Goal: Download file/media

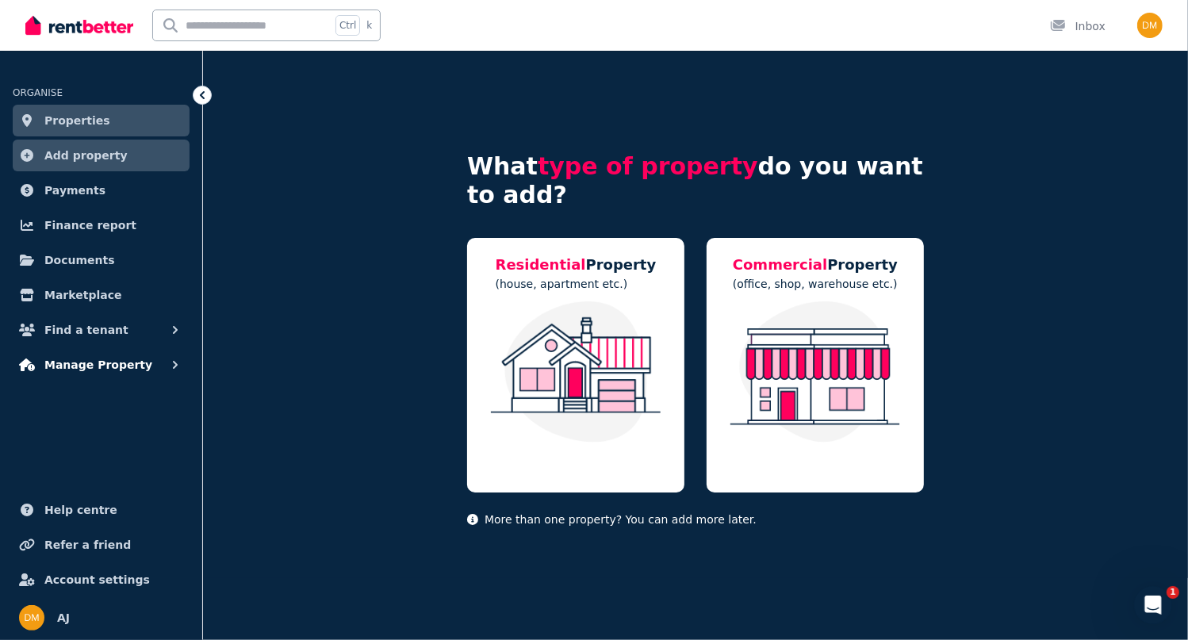
click at [110, 365] on span "Manage Property" at bounding box center [98, 364] width 108 height 19
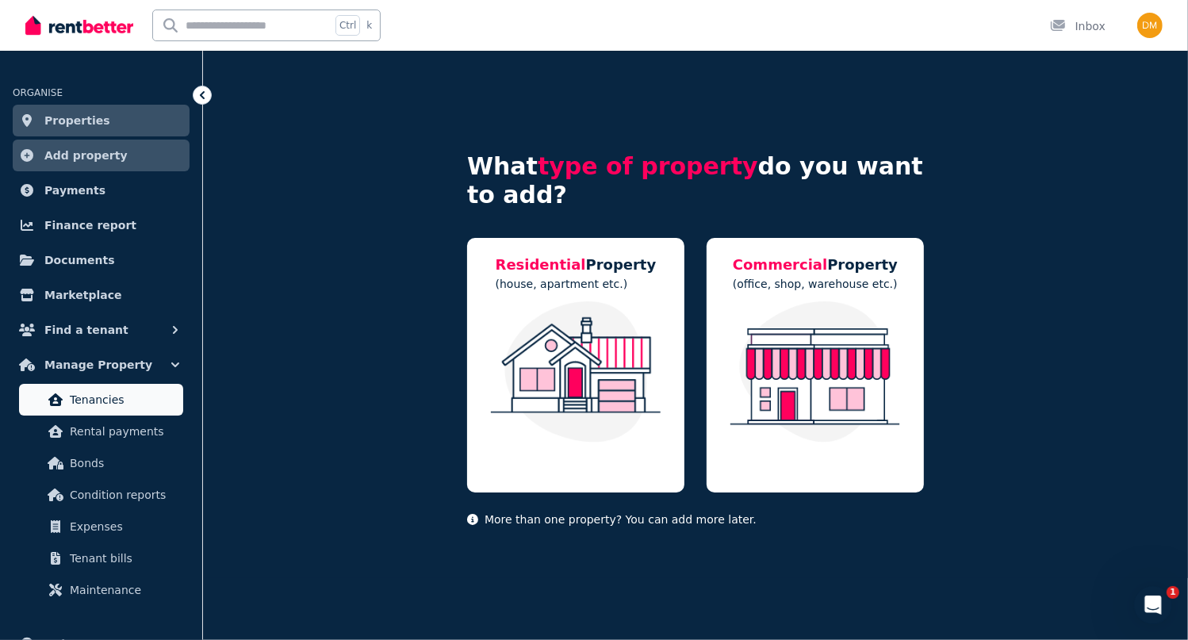
click at [116, 401] on span "Tenancies" at bounding box center [123, 399] width 107 height 19
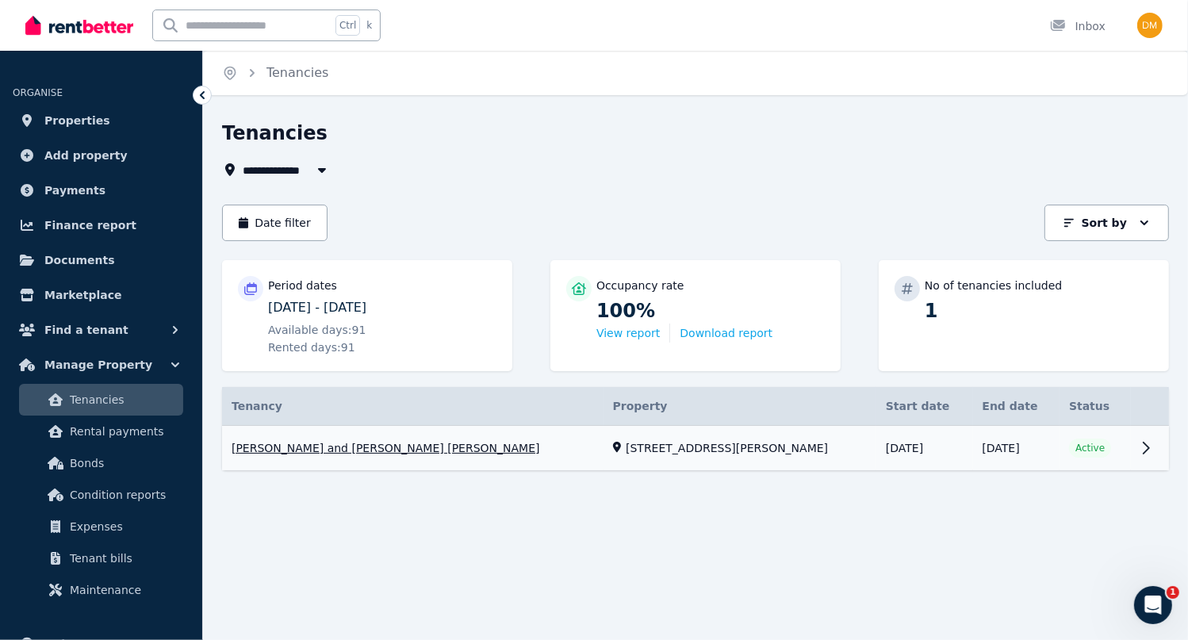
click at [1144, 439] on link "View property details" at bounding box center [695, 448] width 947 height 45
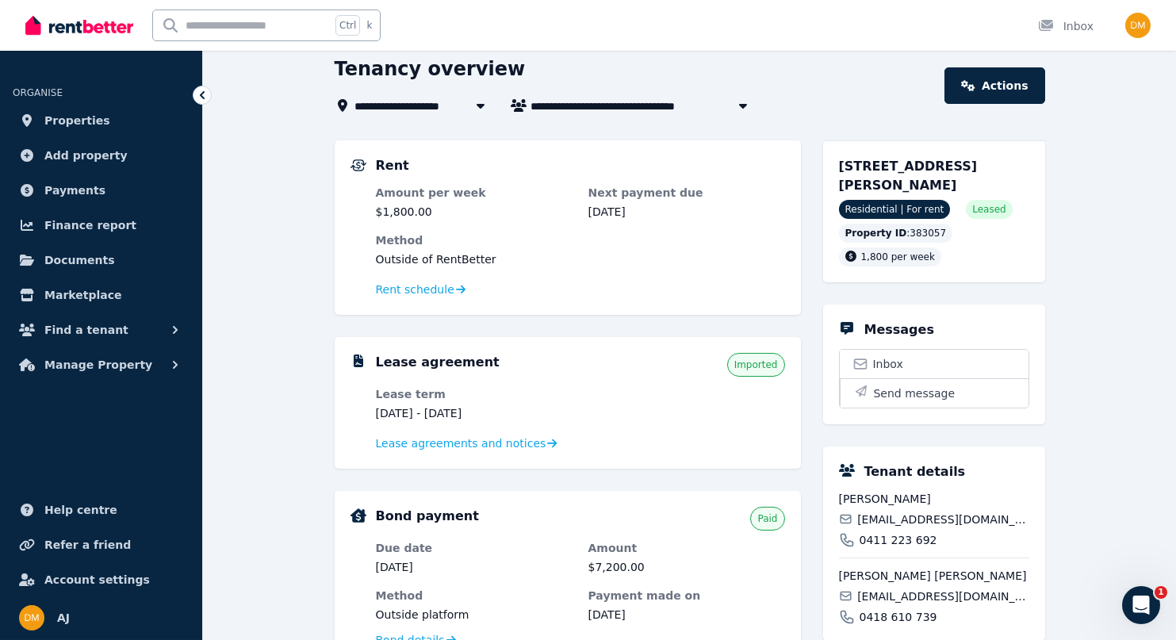
scroll to position [67, 0]
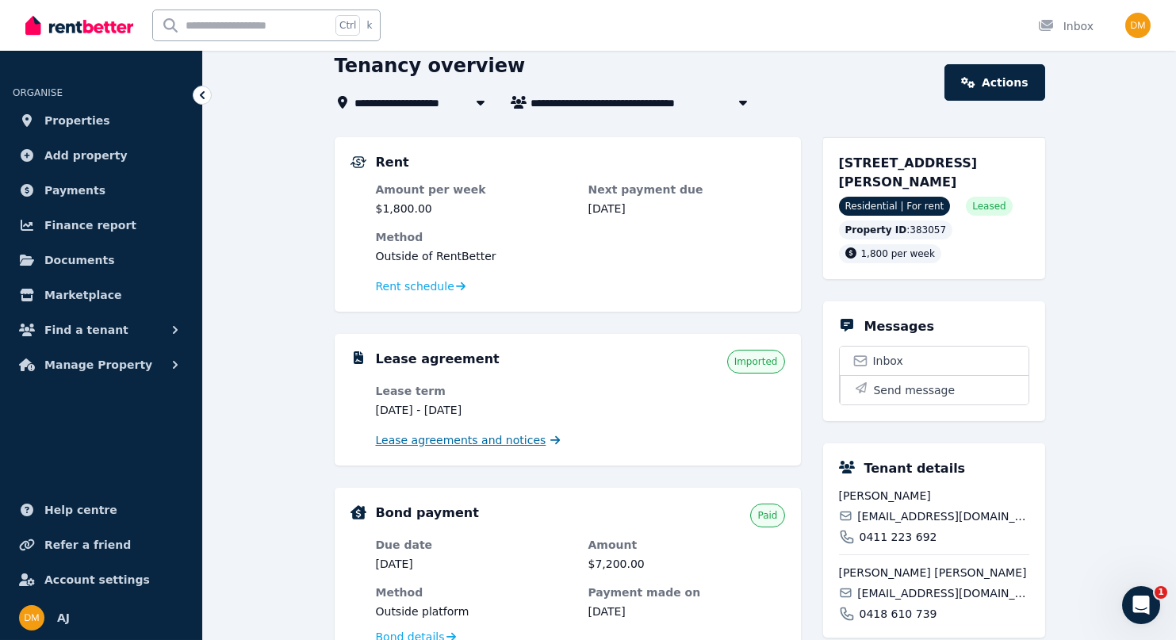
click at [488, 438] on span "Lease agreements and notices" at bounding box center [461, 440] width 171 height 16
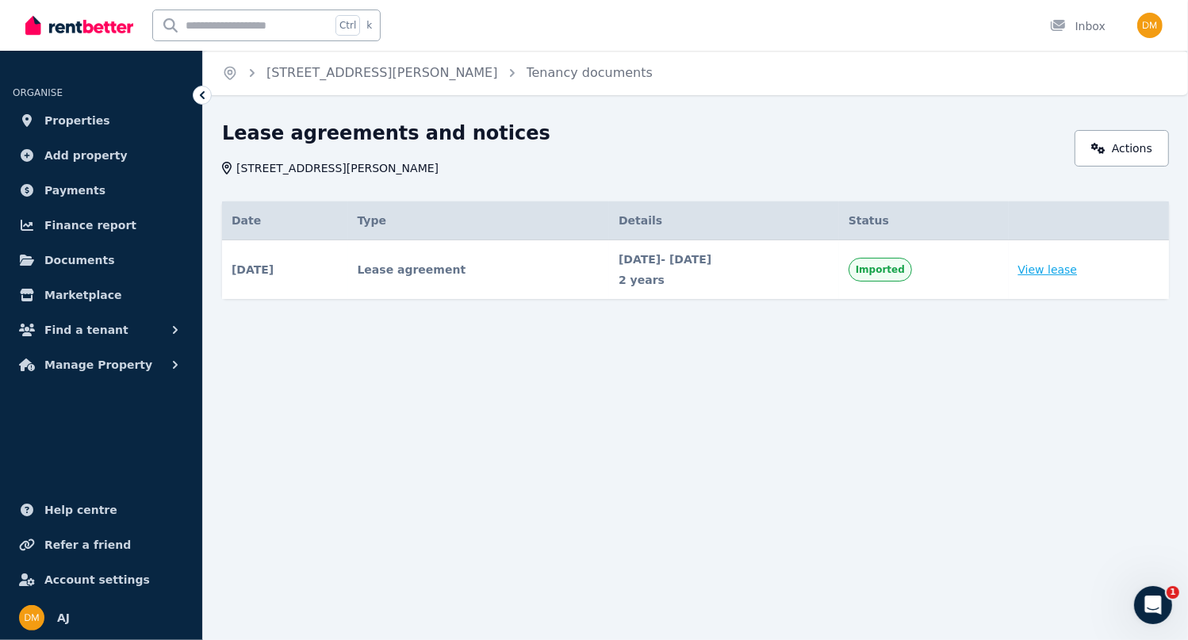
click at [1068, 268] on link "View lease" at bounding box center [1047, 270] width 59 height 16
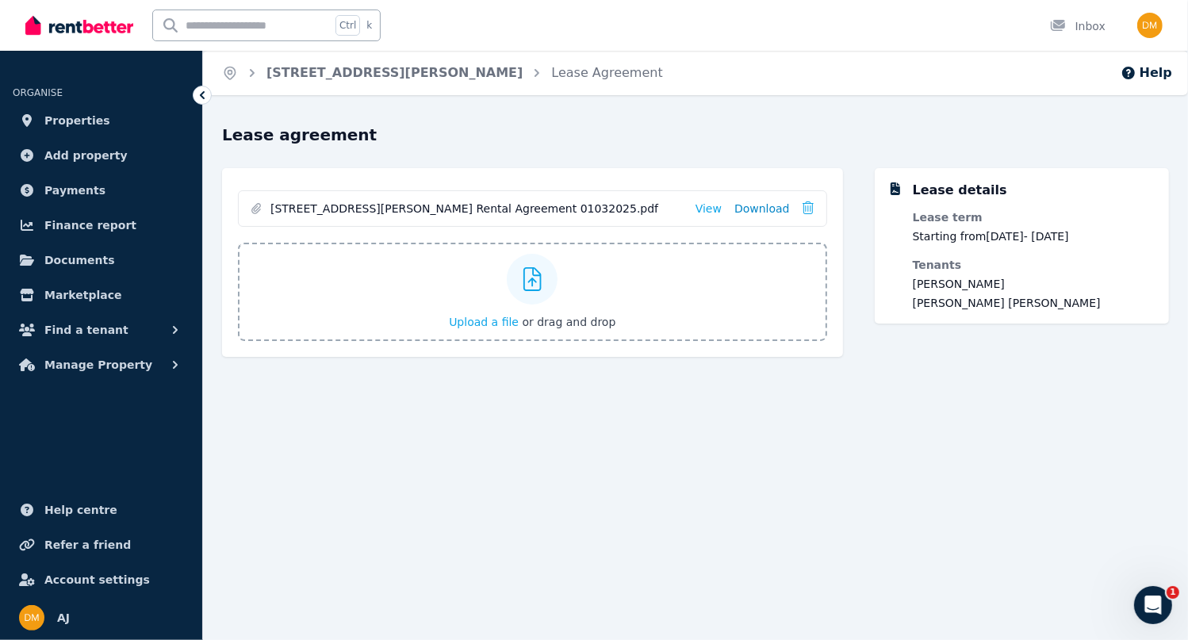
click at [760, 213] on link "Download" at bounding box center [762, 209] width 56 height 16
click at [367, 77] on link "[STREET_ADDRESS][PERSON_NAME]" at bounding box center [394, 72] width 256 height 15
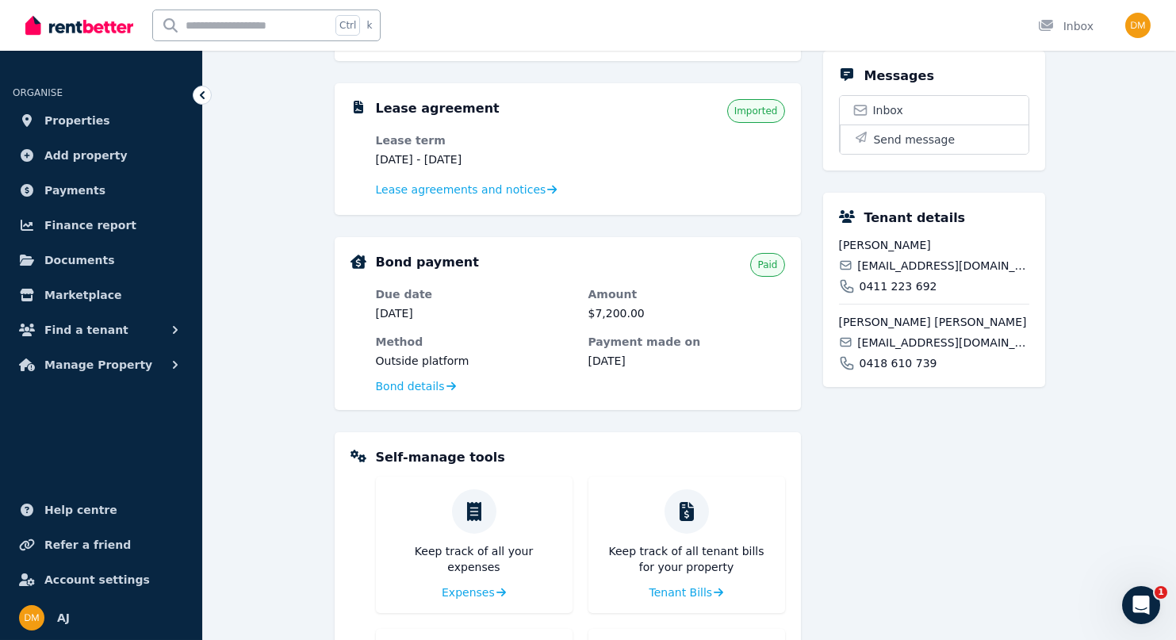
scroll to position [317, 0]
